Goal: Check status: Check status

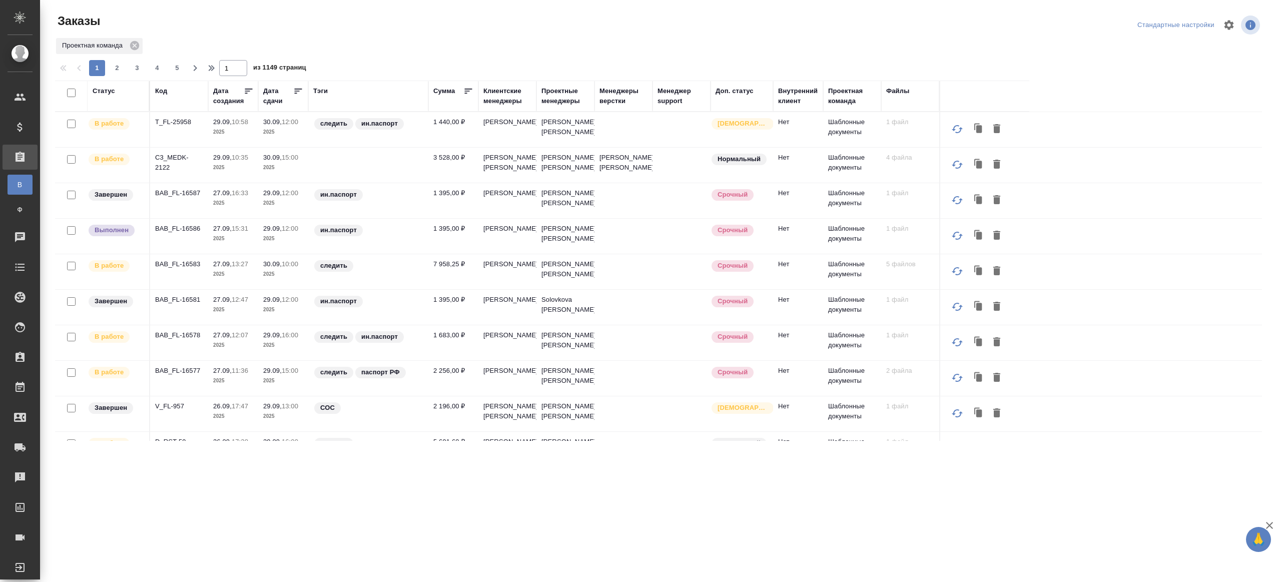
click at [326, 88] on div "Тэги" at bounding box center [320, 91] width 15 height 10
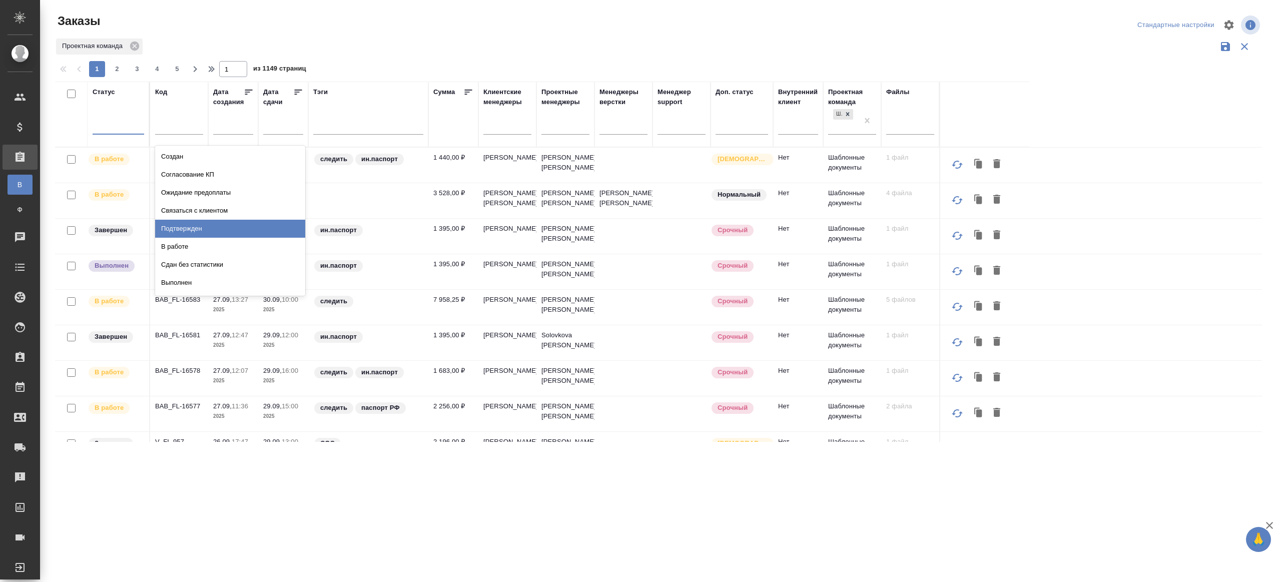
click at [195, 225] on div "Подтвержден" at bounding box center [230, 229] width 150 height 18
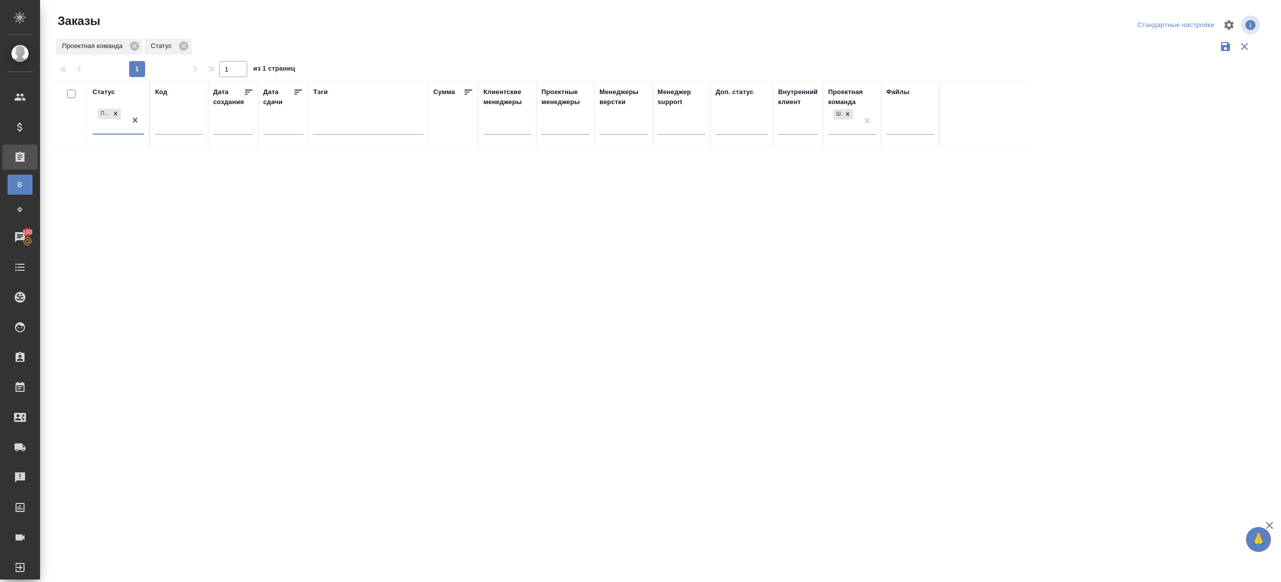
click at [438, 41] on div "Проектная команда Статус" at bounding box center [658, 46] width 1207 height 19
click at [295, 64] on div "1 1 из 1 страниц" at bounding box center [662, 69] width 1215 height 16
click at [944, 519] on div ".cls-1 fill:#fff; AWATERA [PERSON_NAME] Клиенты Спецификации Заказы В Все заказ…" at bounding box center [640, 291] width 1281 height 582
click at [382, 169] on div "Статус Подтвержден Код Дата создания Дата сдачи Тэги Сумма Клиентские менеджеры…" at bounding box center [658, 262] width 1207 height 360
click at [298, 62] on div at bounding box center [660, 223] width 1241 height 447
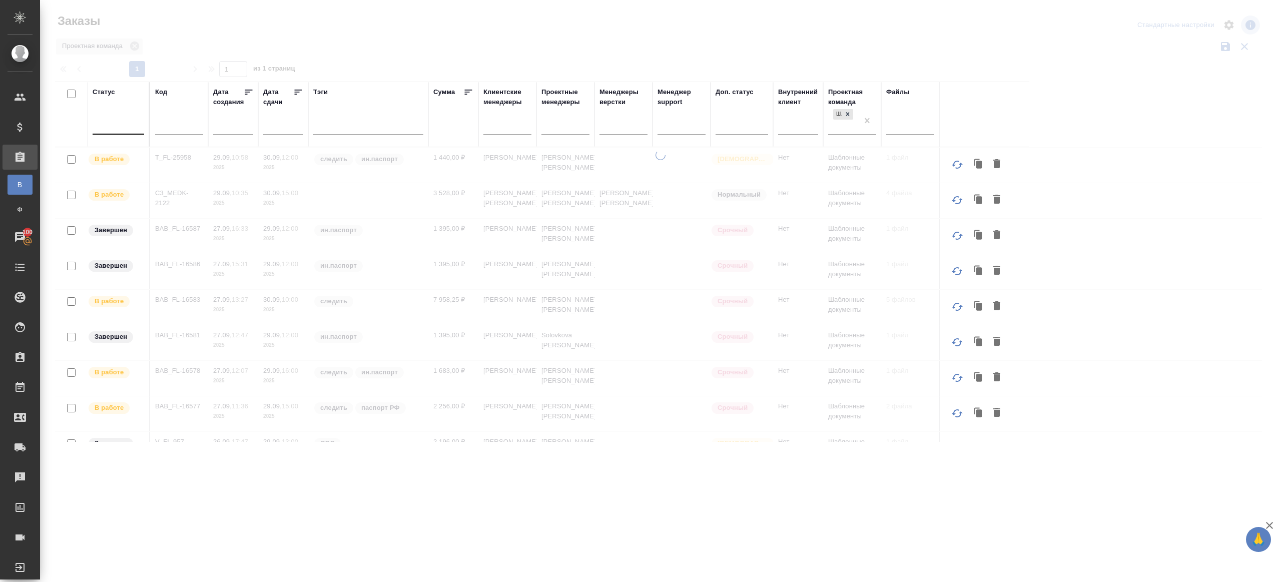
click at [126, 129] on div at bounding box center [119, 124] width 52 height 15
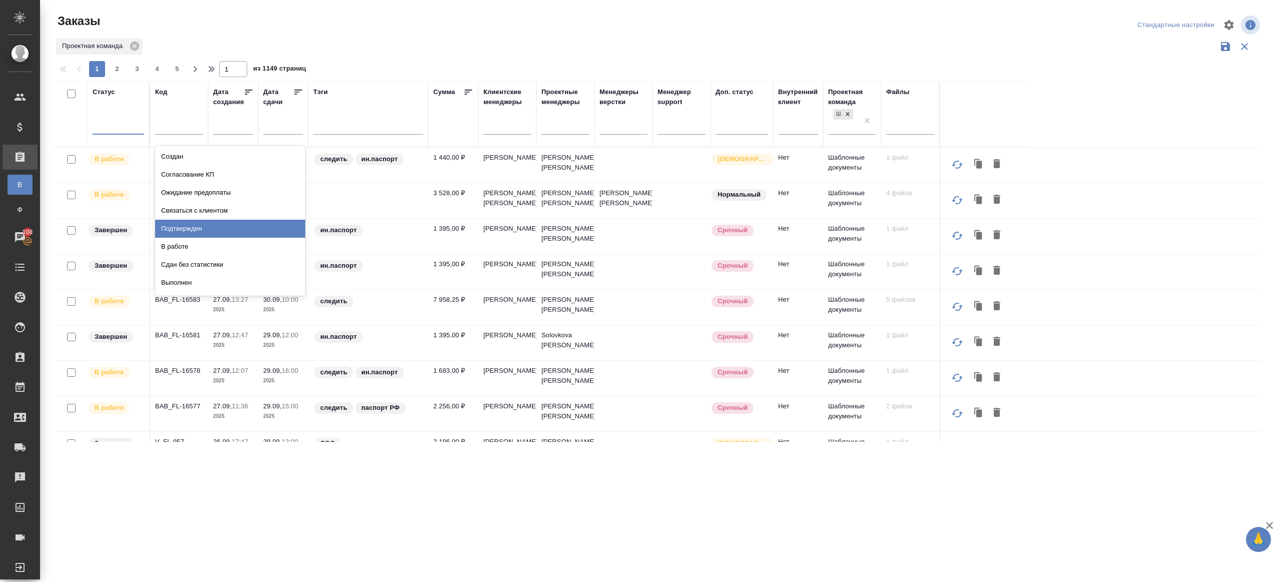
click at [181, 227] on div "Подтвержден" at bounding box center [230, 229] width 150 height 18
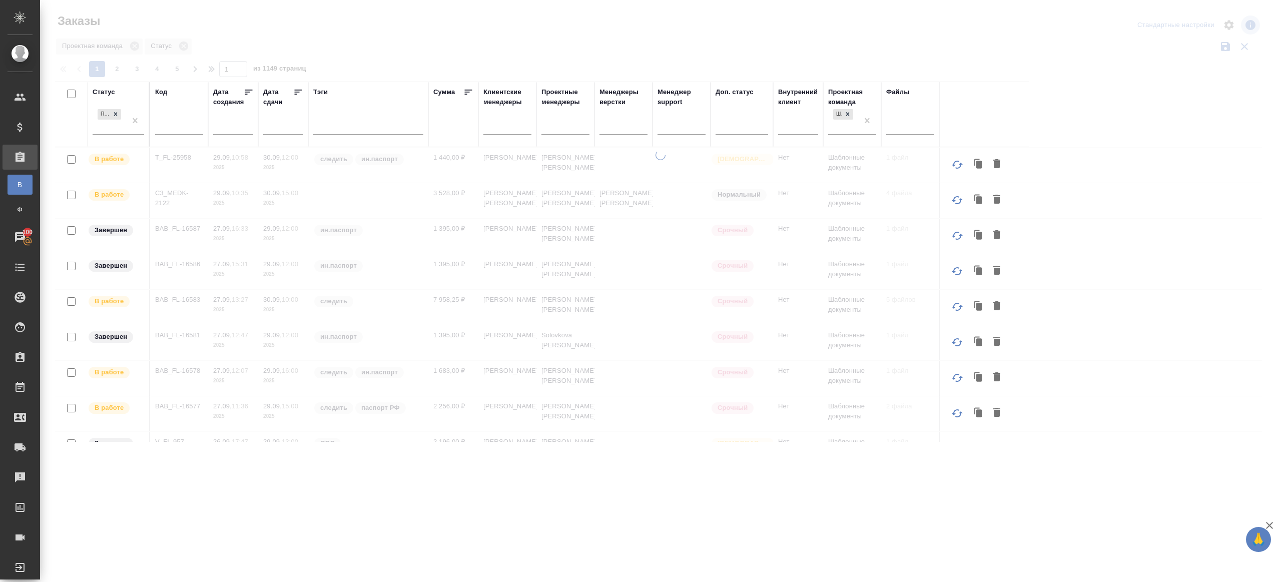
click at [745, 59] on div at bounding box center [660, 223] width 1241 height 447
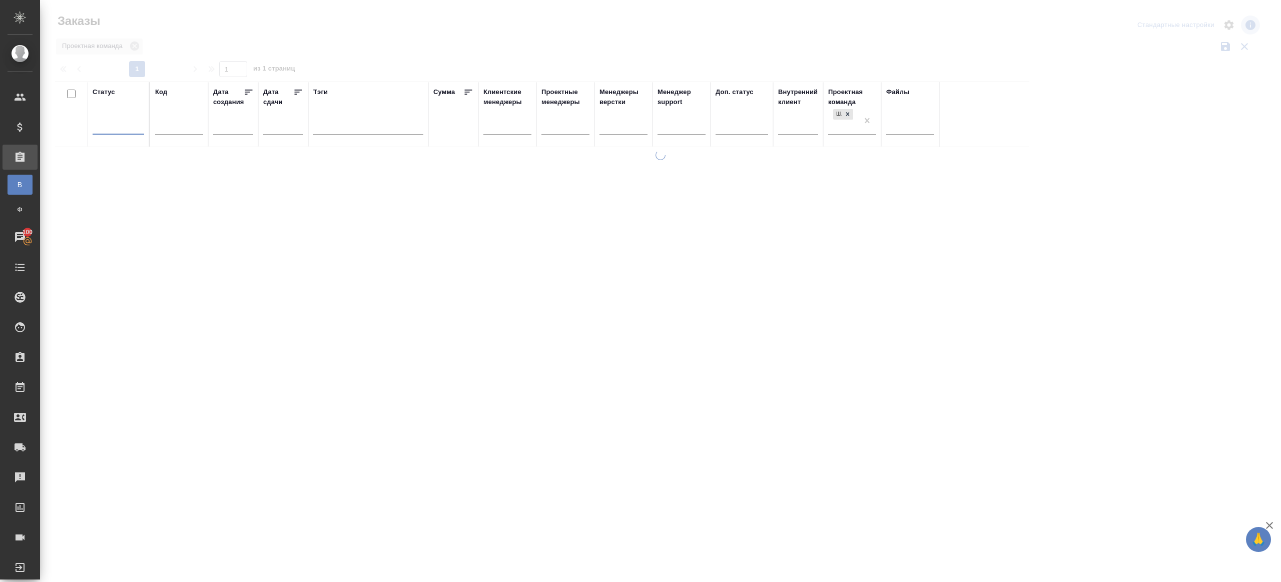
click at [380, 51] on div at bounding box center [660, 223] width 1241 height 447
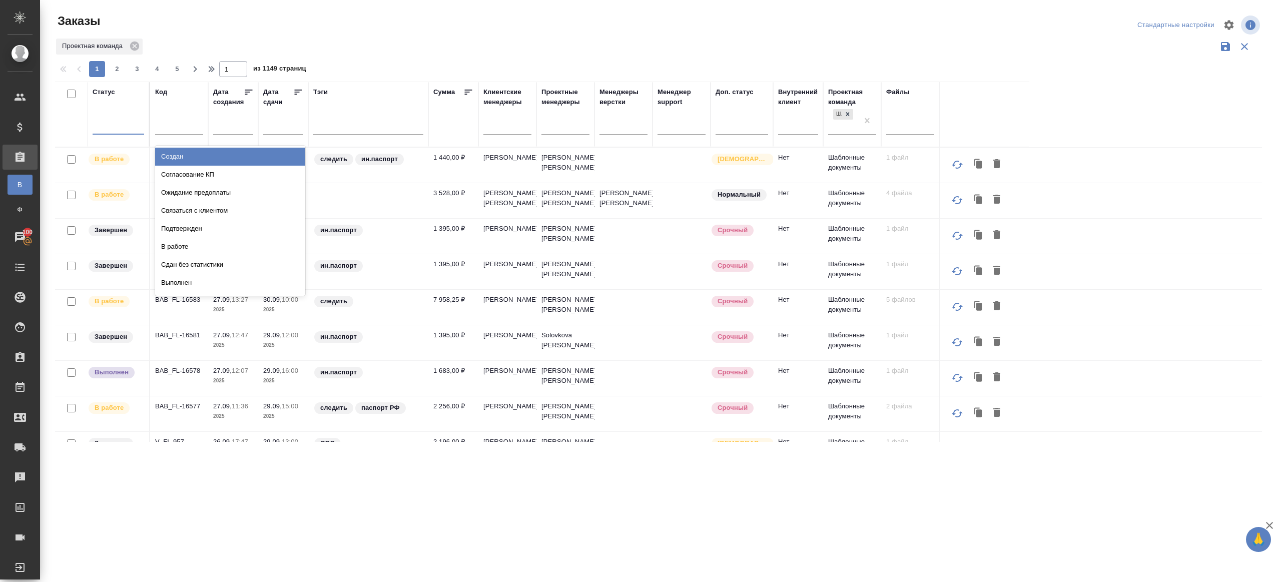
click at [138, 129] on div at bounding box center [119, 124] width 52 height 15
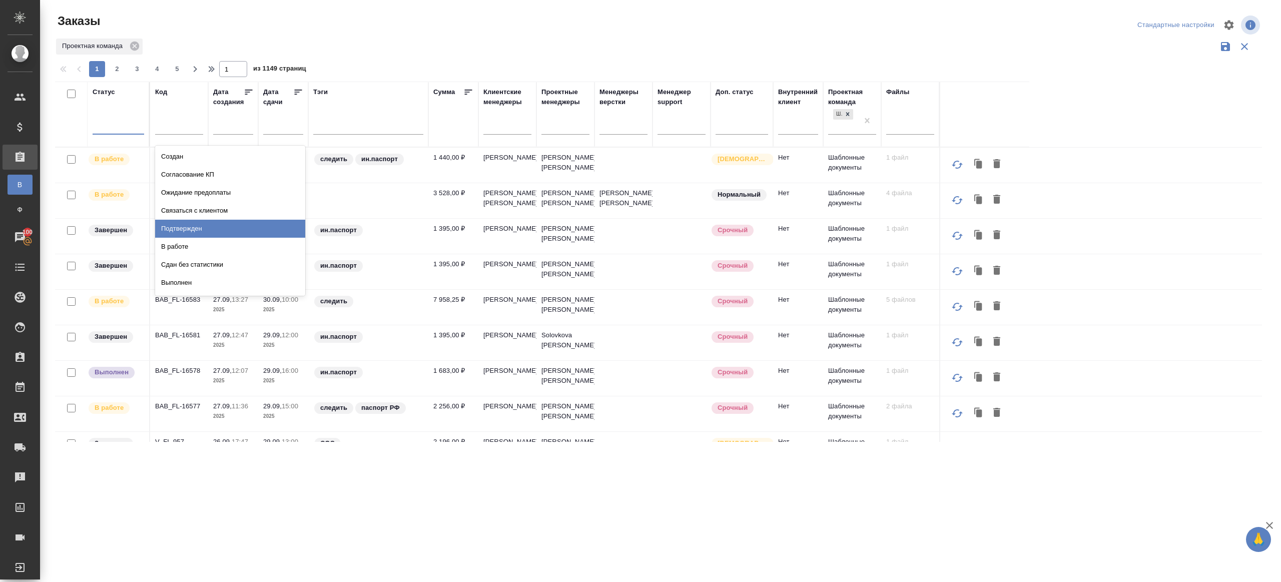
click at [186, 223] on div "Подтвержден" at bounding box center [230, 229] width 150 height 18
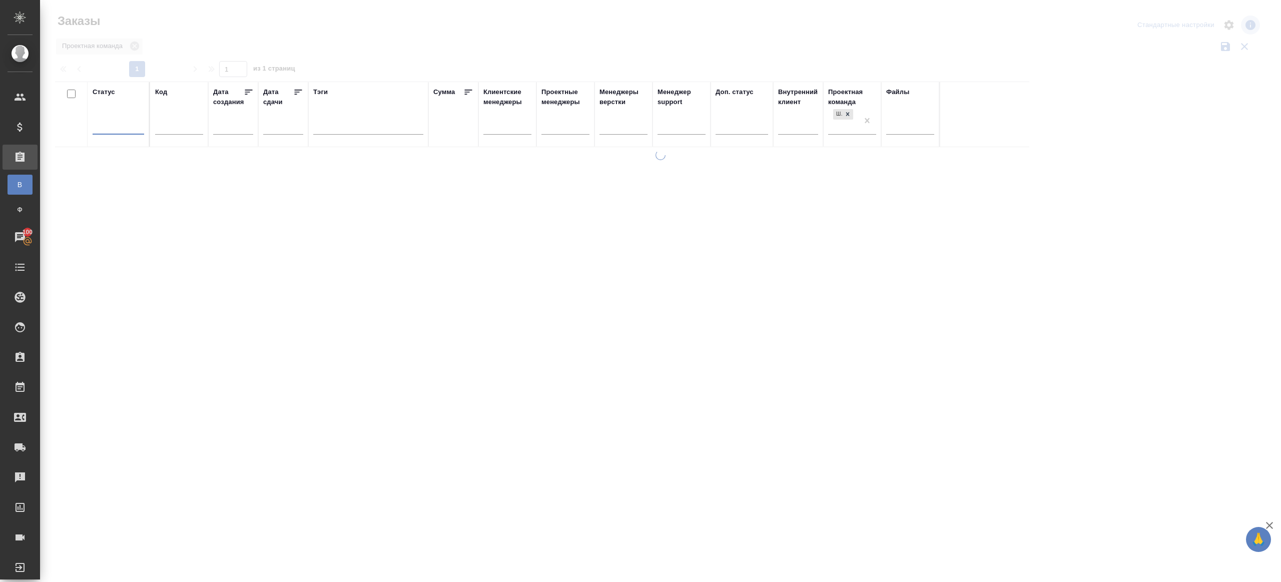
click at [324, 34] on div at bounding box center [660, 223] width 1241 height 447
click at [135, 122] on div at bounding box center [119, 124] width 52 height 15
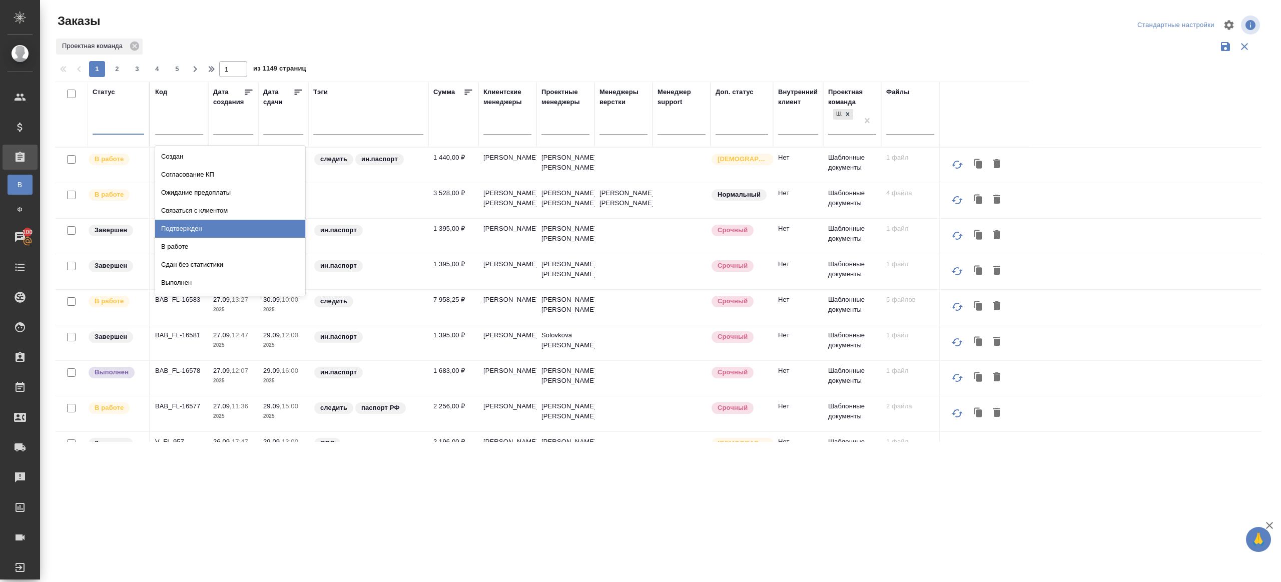
click at [204, 221] on div "Подтвержден" at bounding box center [230, 229] width 150 height 18
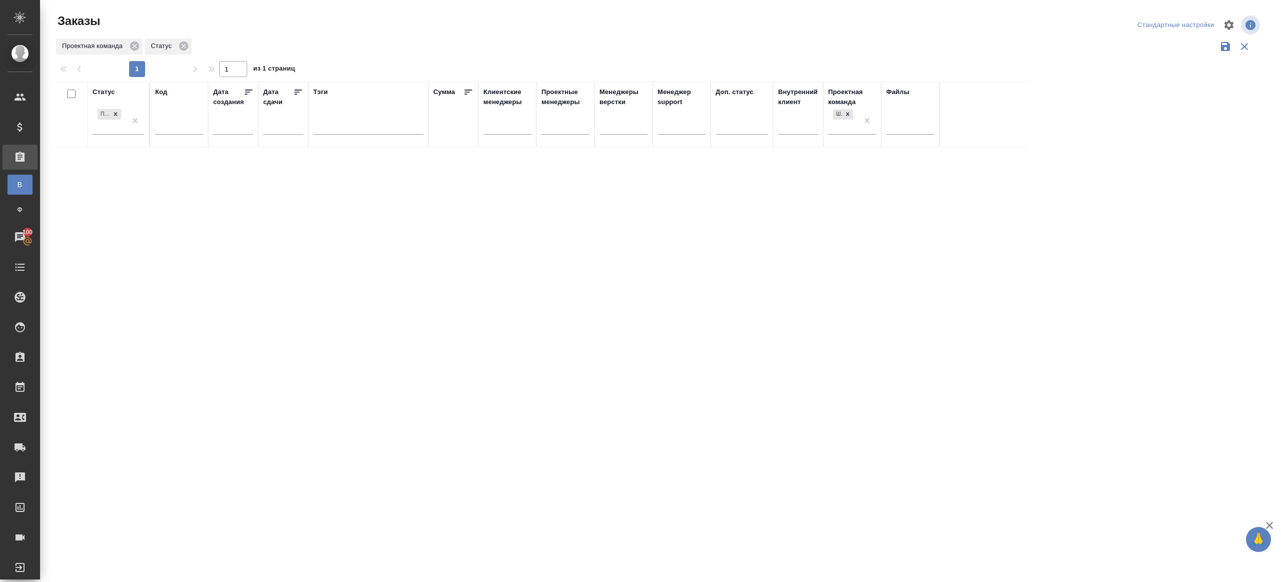
click at [447, 46] on div "Проектная команда Статус" at bounding box center [658, 46] width 1207 height 19
click at [406, 279] on div "Статус Подтвержден Код Дата создания Дата сдачи Тэги Сумма Клиентские менеджеры…" at bounding box center [658, 262] width 1207 height 360
click at [369, 60] on div at bounding box center [660, 223] width 1241 height 447
click at [133, 119] on div at bounding box center [119, 124] width 52 height 15
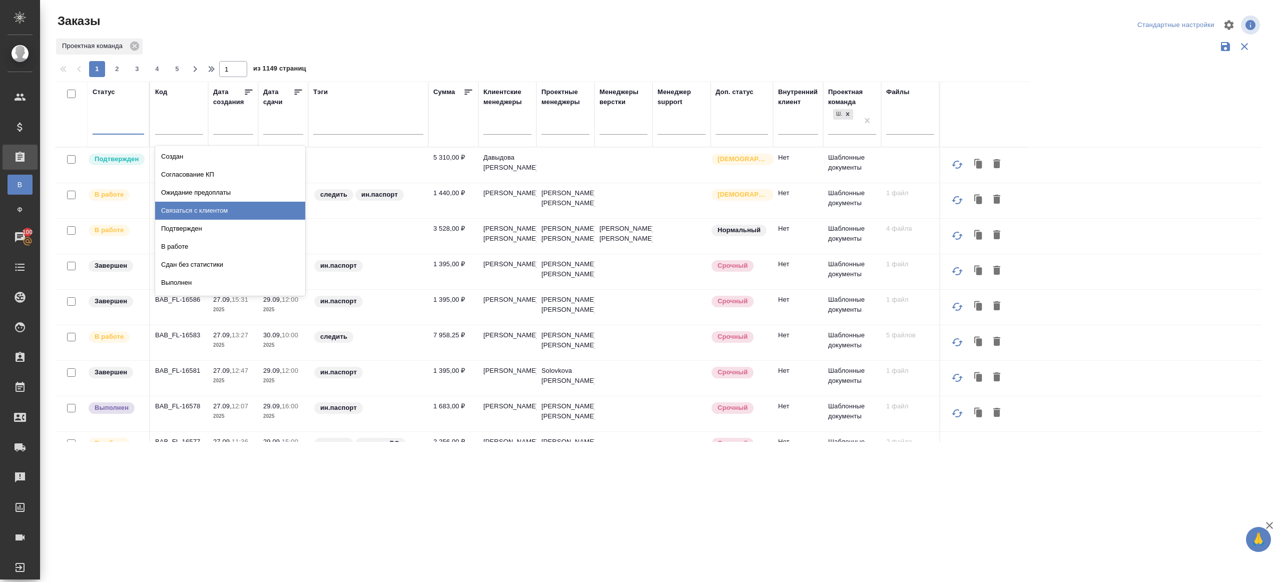
click at [195, 225] on div "Подтвержден" at bounding box center [230, 229] width 150 height 18
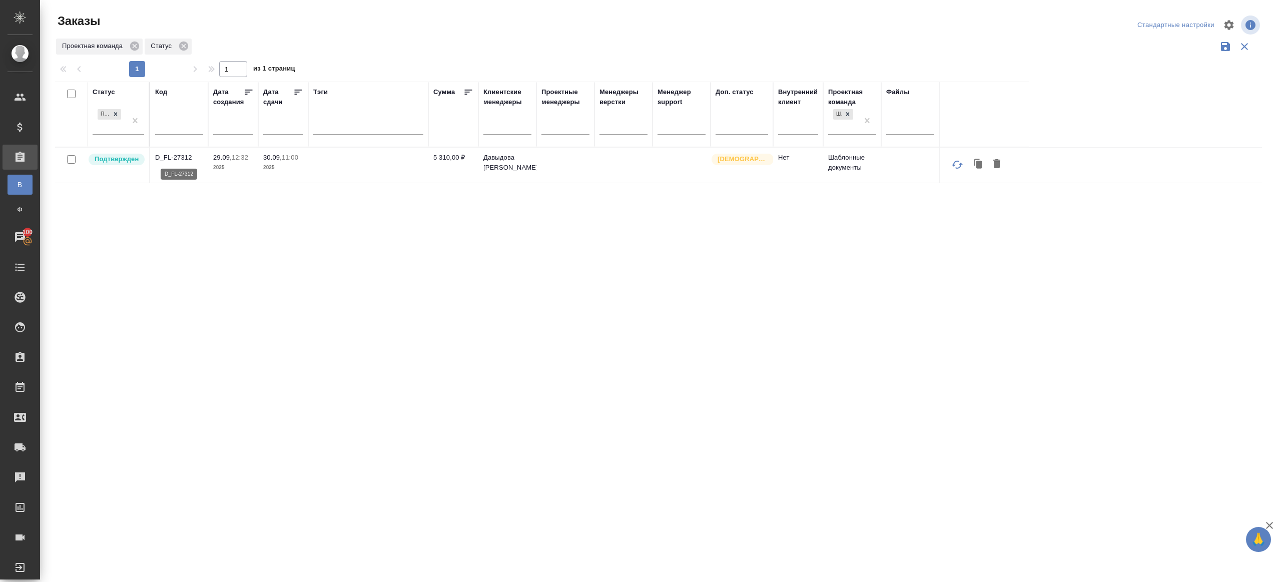
click at [173, 157] on p "D_FL-27312" at bounding box center [179, 158] width 48 height 10
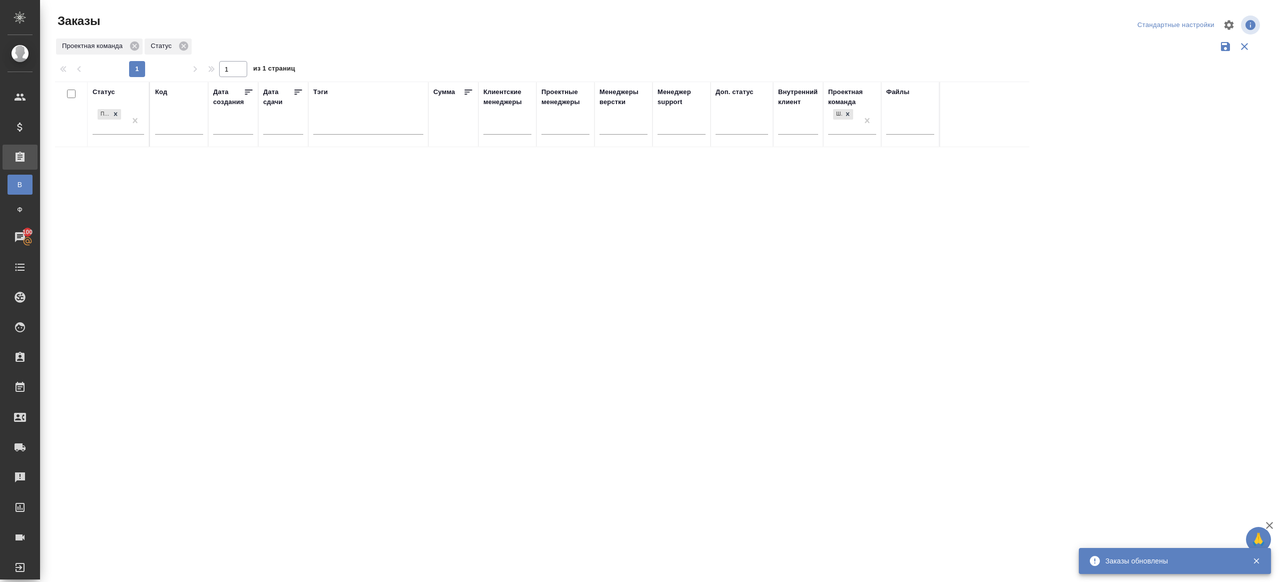
click at [417, 37] on div "Проектная команда Статус" at bounding box center [658, 46] width 1207 height 19
click at [409, 41] on div "Проектная команда Статус" at bounding box center [658, 46] width 1207 height 19
click at [505, 385] on div "Статус Подтвержден Код Дата создания Дата сдачи Тэги Сумма Клиентские менеджеры…" at bounding box center [658, 262] width 1207 height 360
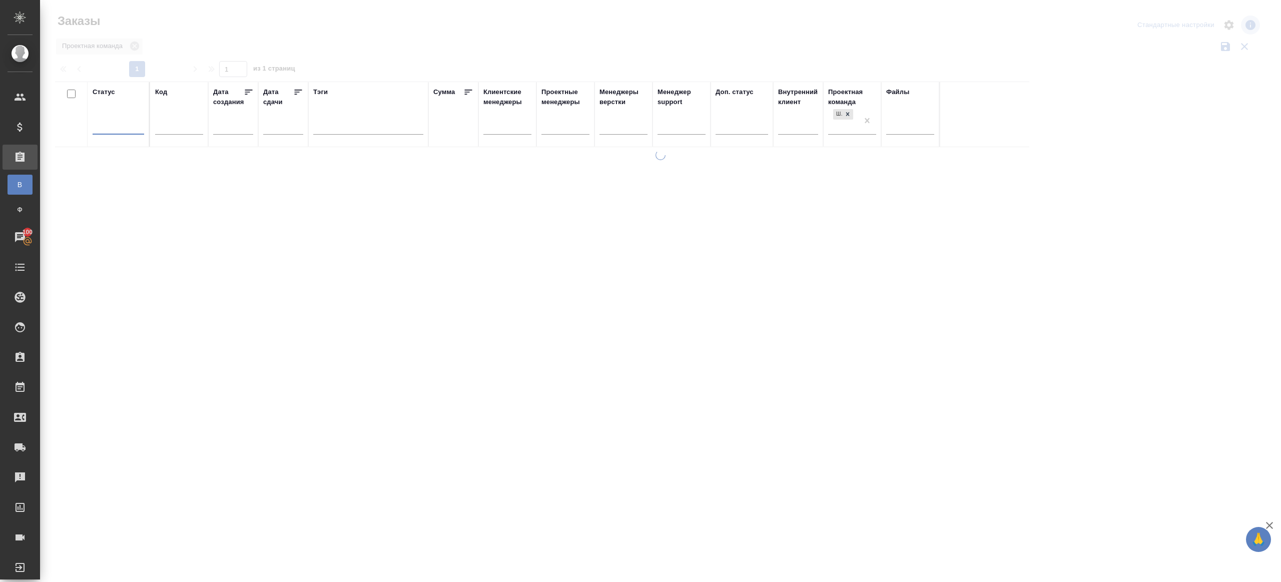
click at [340, 51] on div at bounding box center [660, 223] width 1241 height 447
click at [134, 119] on div at bounding box center [119, 124] width 52 height 15
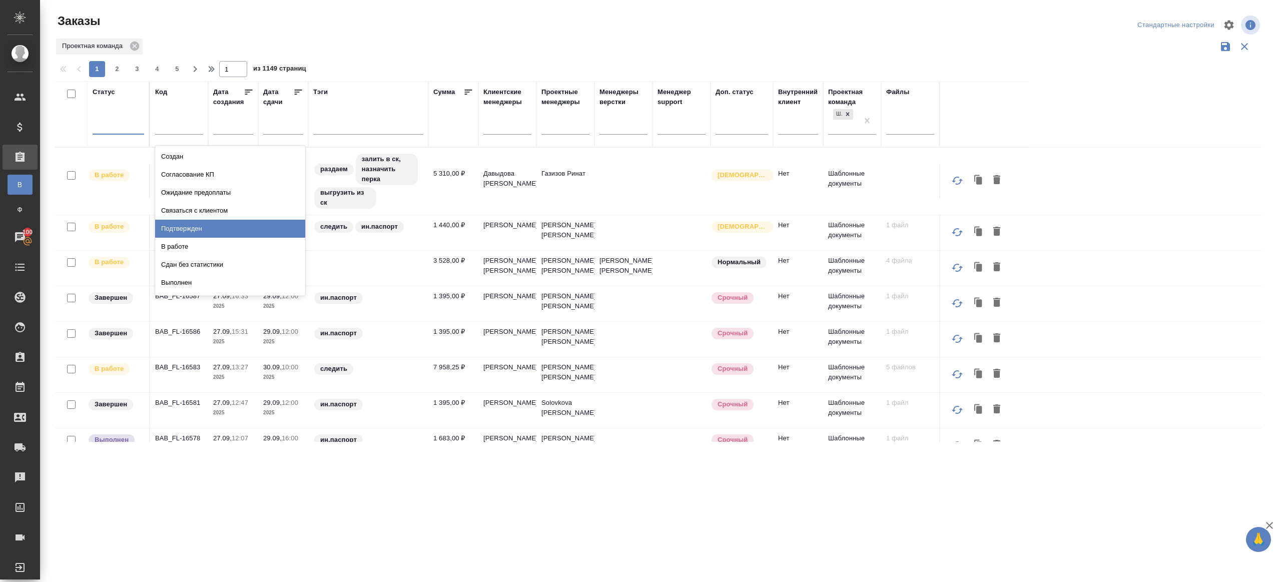
drag, startPoint x: 202, startPoint y: 232, endPoint x: 100, endPoint y: 24, distance: 231.4
click at [202, 233] on div "Подтвержден" at bounding box center [230, 229] width 150 height 18
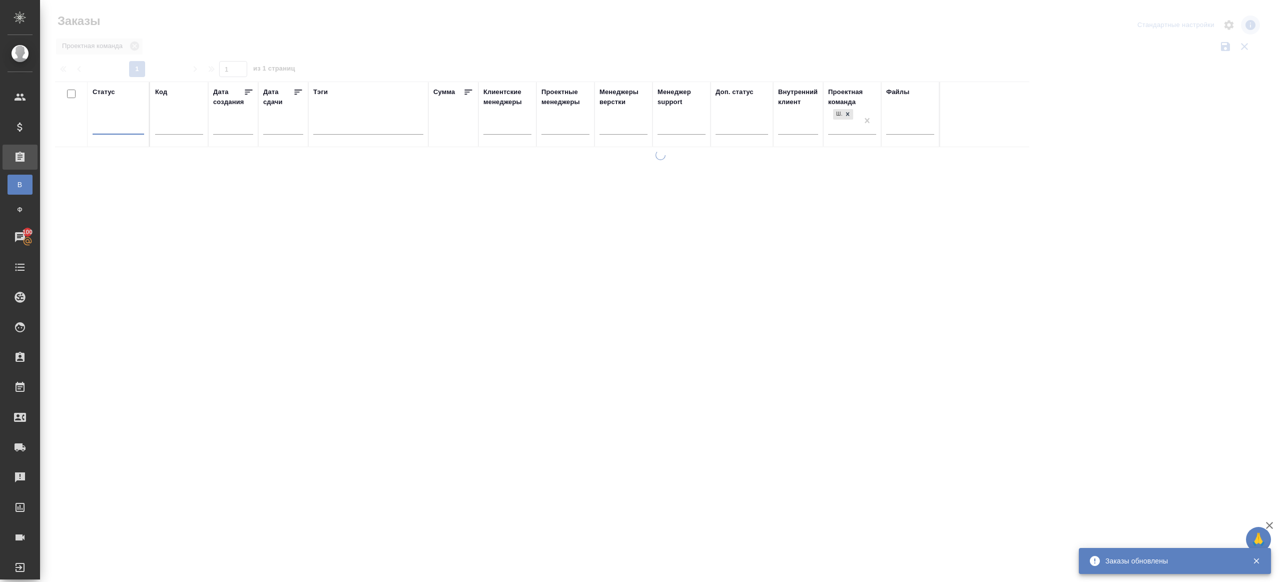
click at [338, 64] on div at bounding box center [660, 223] width 1241 height 447
click at [115, 133] on div at bounding box center [119, 125] width 52 height 19
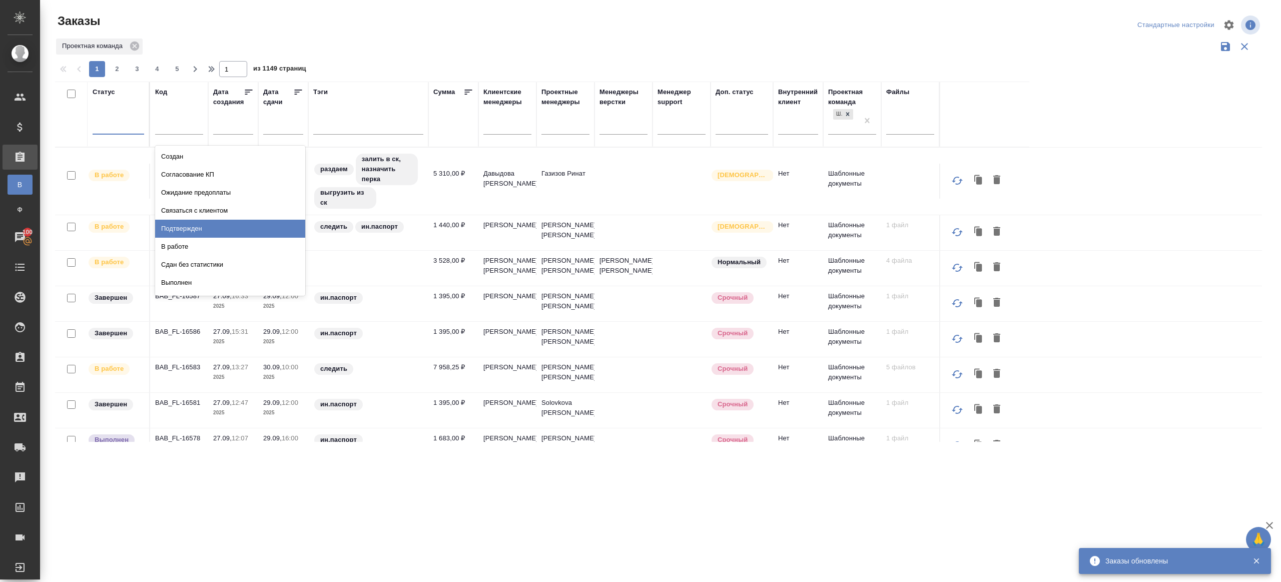
click at [196, 234] on div "Подтвержден" at bounding box center [230, 229] width 150 height 18
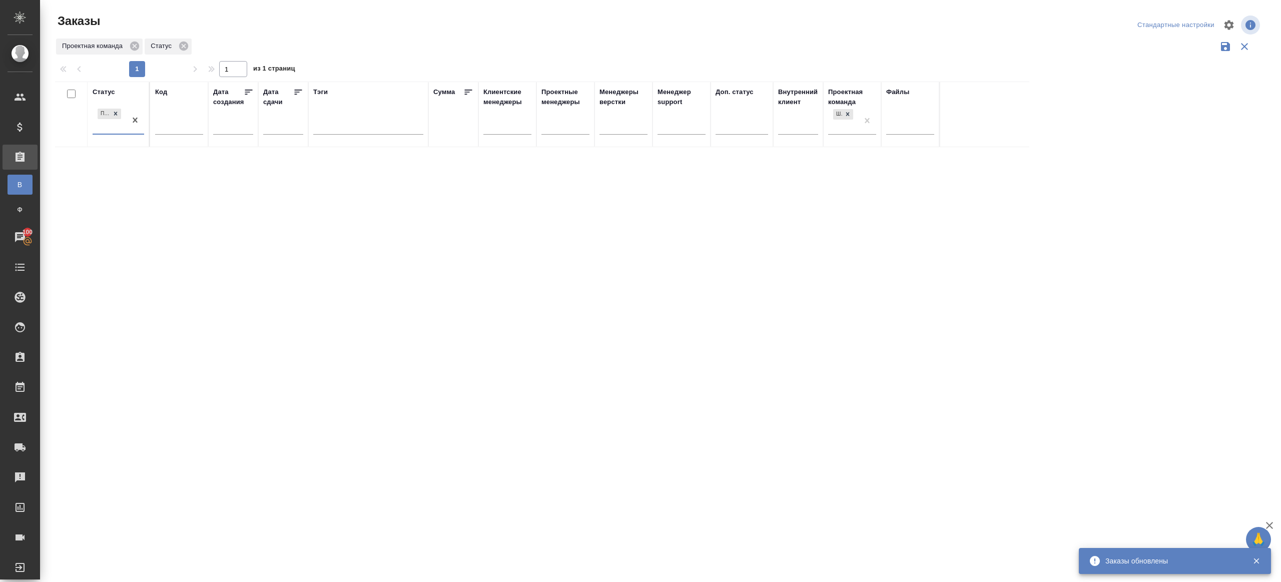
click at [407, 62] on div "1 1 из 1 страниц" at bounding box center [662, 69] width 1215 height 16
